Goal: Find specific page/section: Find specific page/section

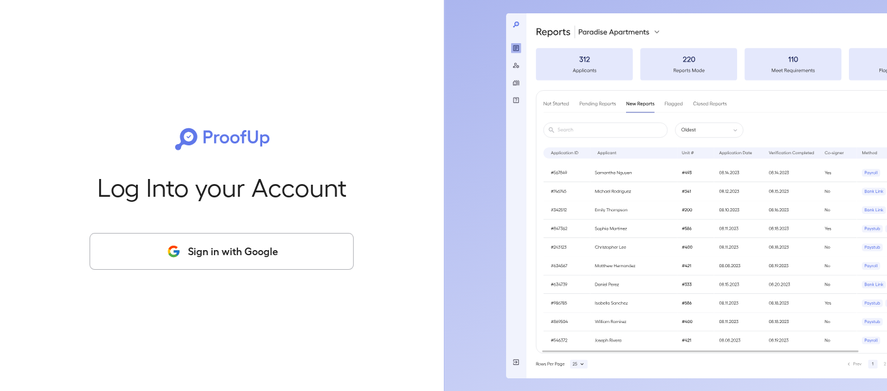
click at [232, 250] on button "Sign in with Google" at bounding box center [222, 251] width 264 height 37
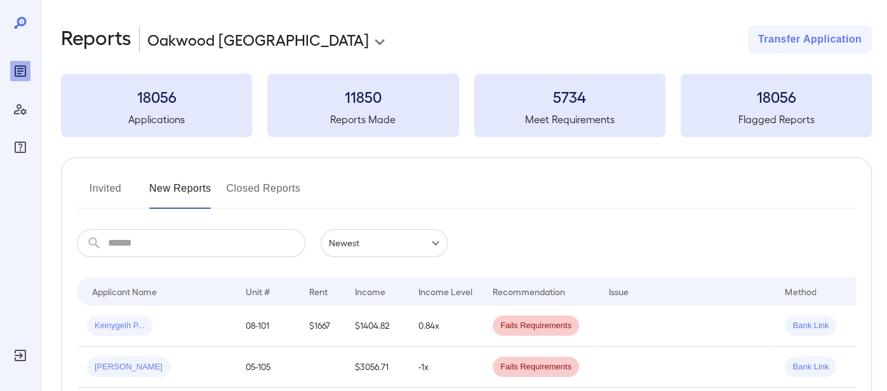
click at [281, 43] on body "**********" at bounding box center [443, 195] width 887 height 391
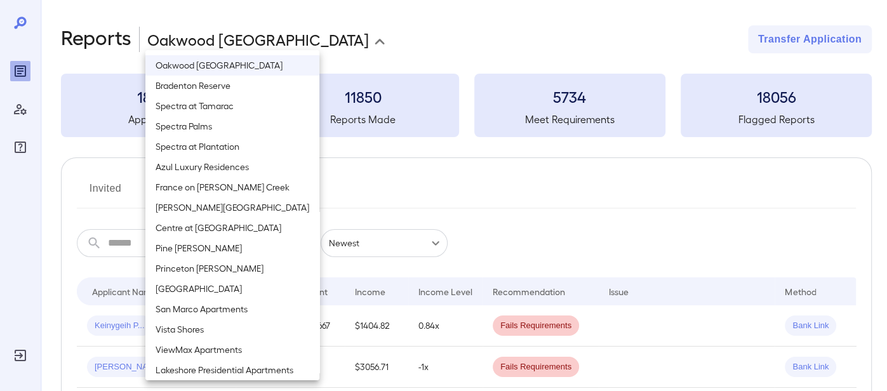
click at [225, 143] on li "Spectra at Plantation" at bounding box center [232, 147] width 174 height 20
type input "**********"
